Goal: Navigation & Orientation: Find specific page/section

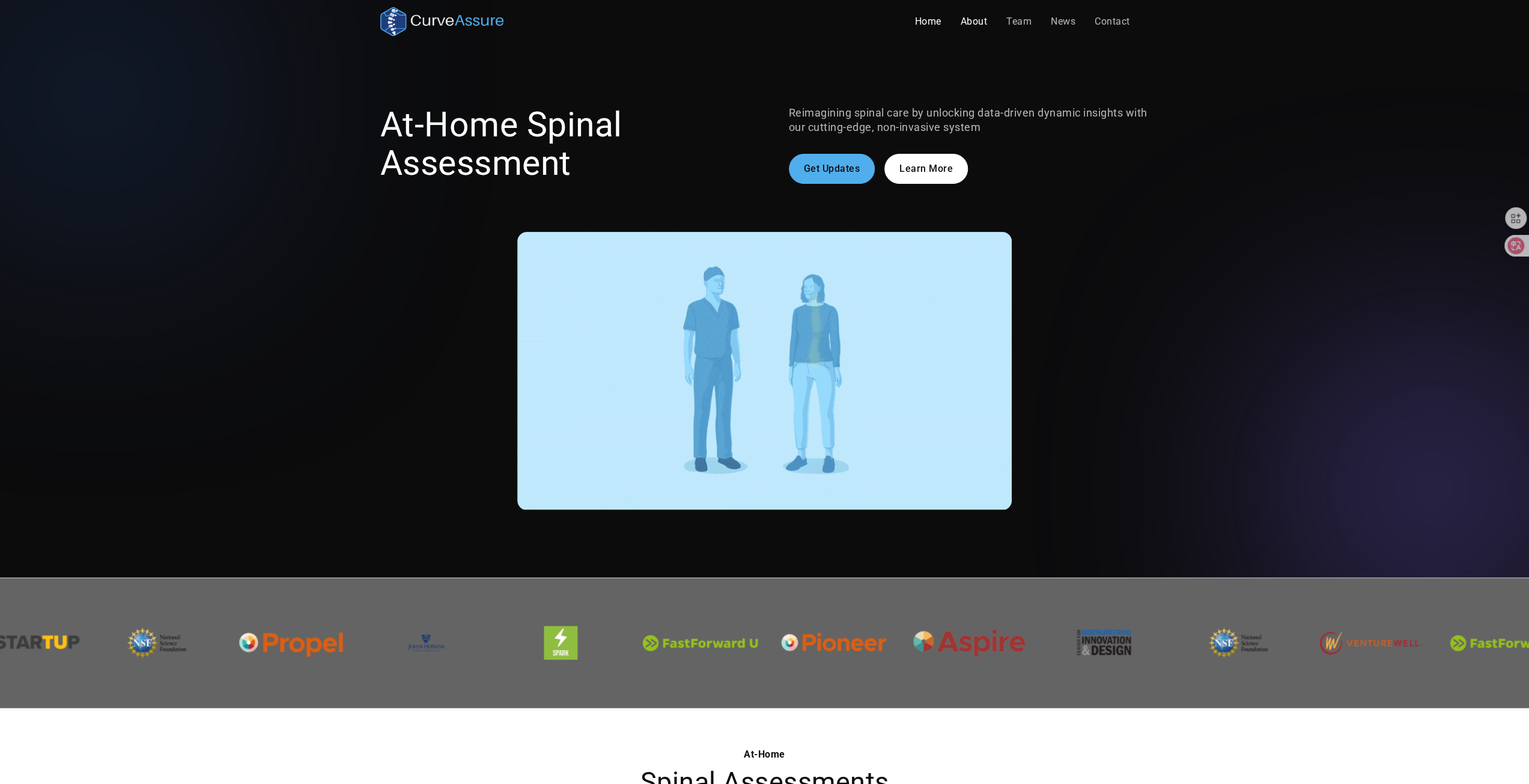
click at [974, 29] on link "About" at bounding box center [974, 21] width 47 height 24
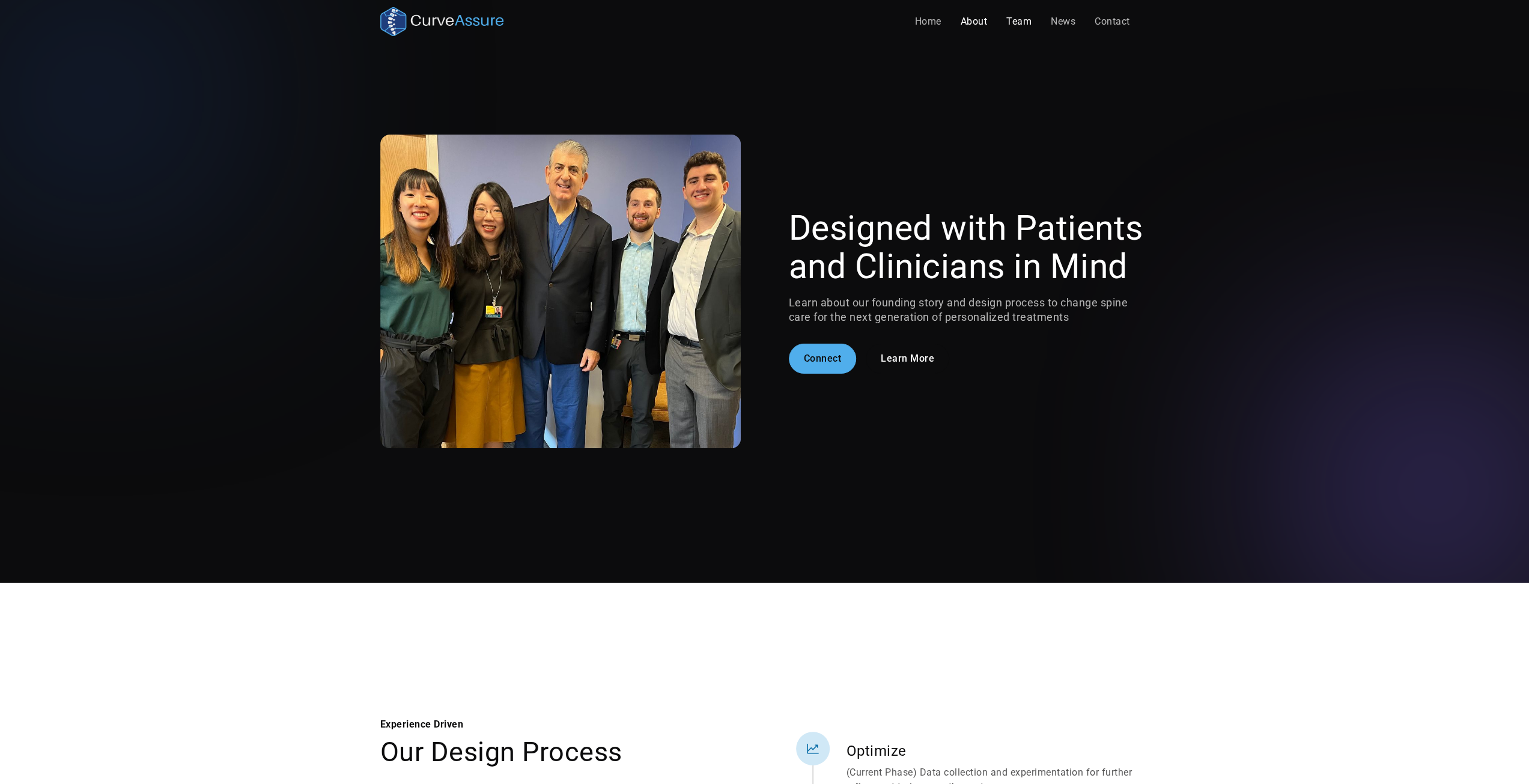
click at [1018, 29] on link "Team" at bounding box center [1019, 21] width 44 height 24
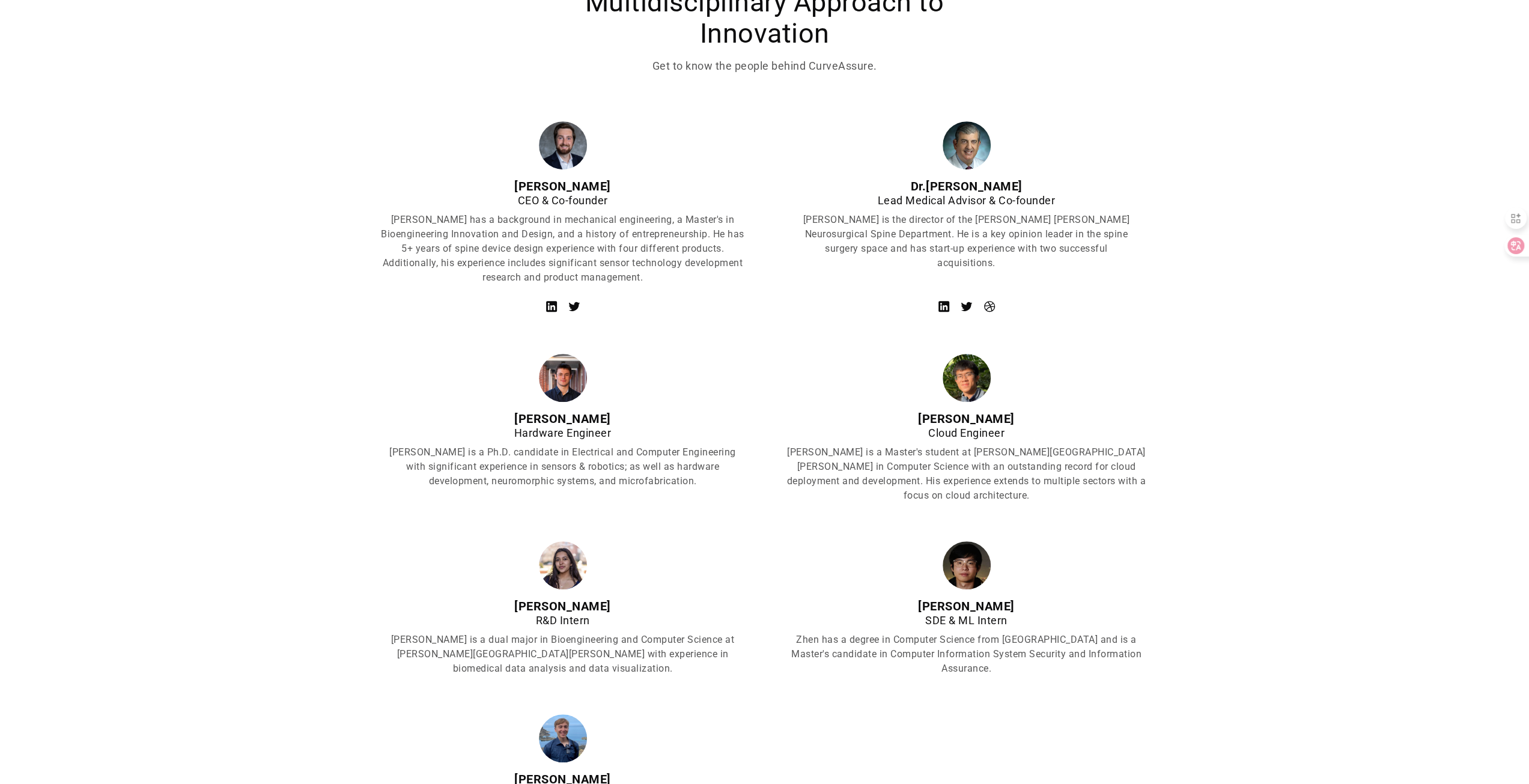
scroll to position [421, 0]
